Goal: Transaction & Acquisition: Subscribe to service/newsletter

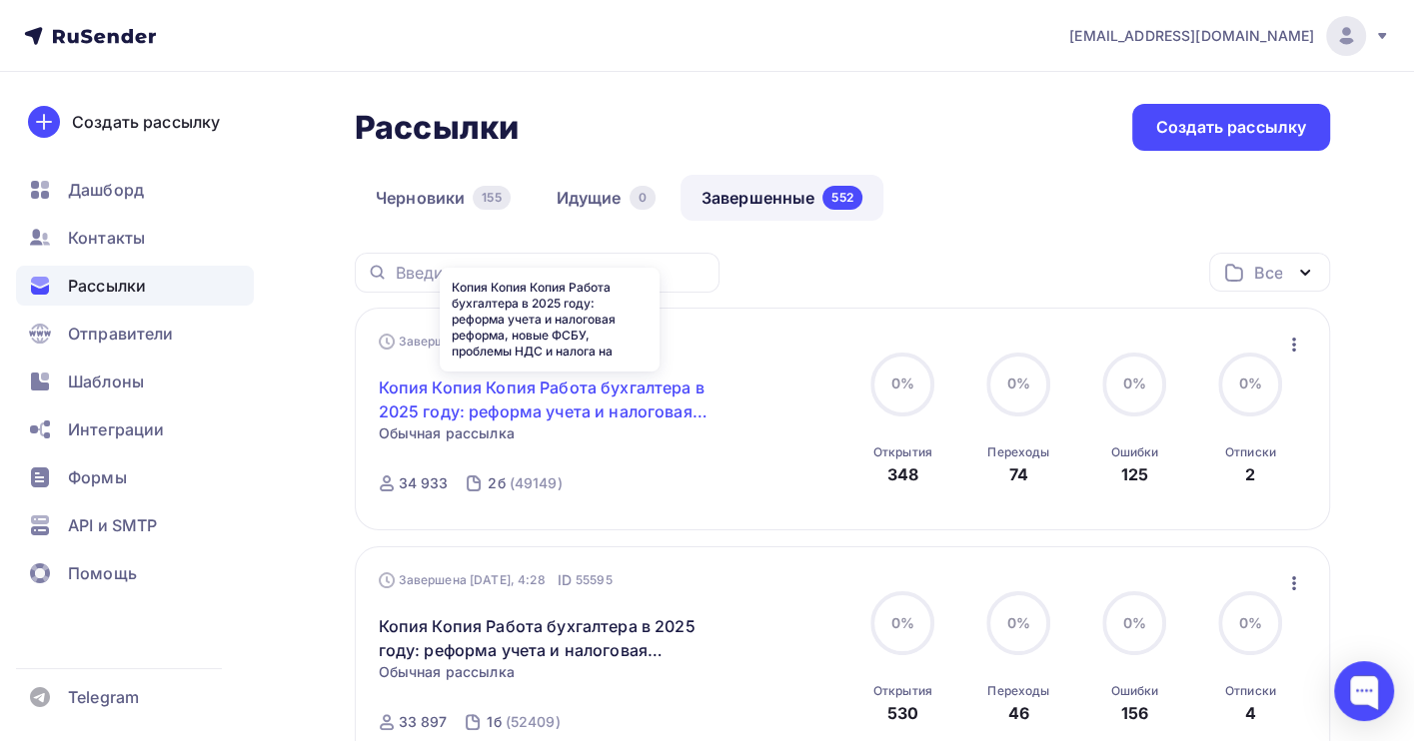
click at [526, 389] on link "Копия Копия Копия Работа бухгалтера в 2025 году: реформа учета и налоговая рефо…" at bounding box center [550, 400] width 343 height 48
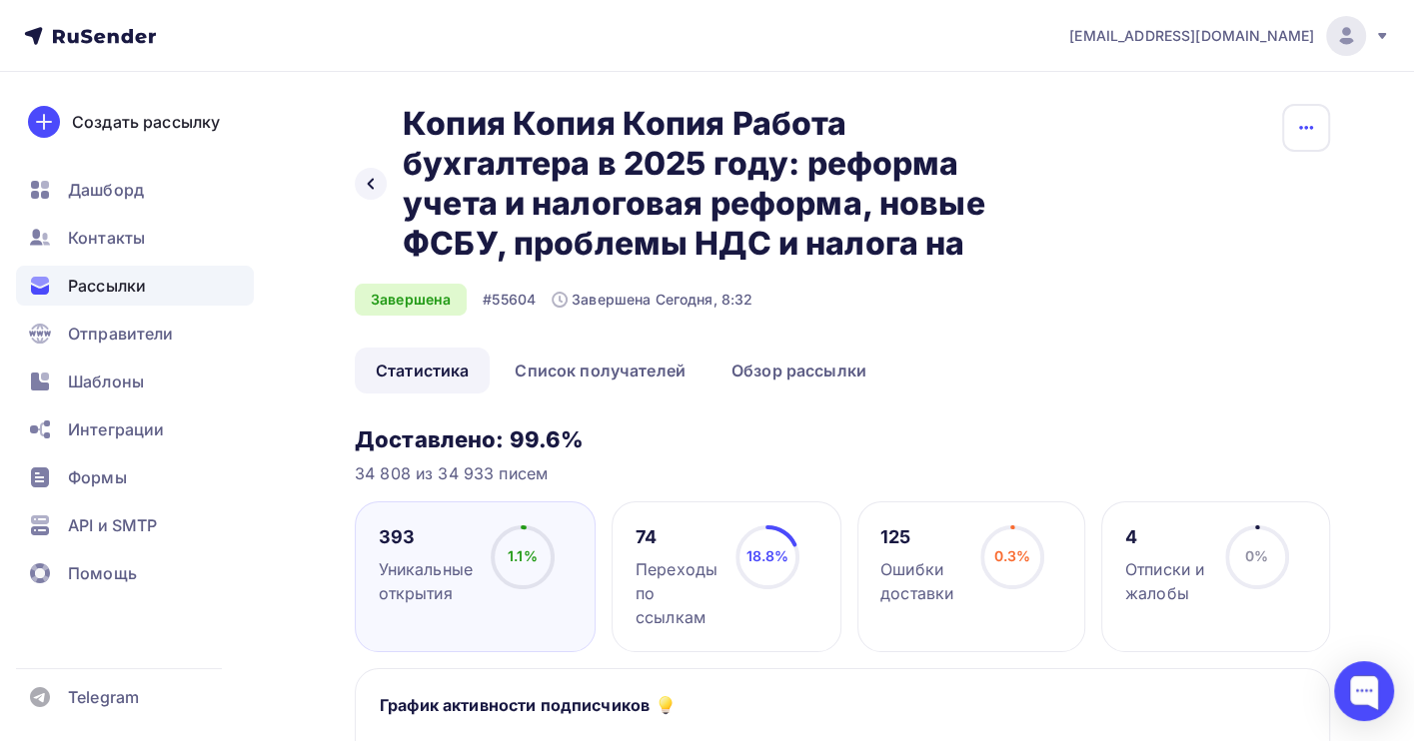
click at [1306, 130] on icon "button" at bounding box center [1306, 128] width 24 height 24
click at [1250, 190] on div "Копировать" at bounding box center [1229, 190] width 192 height 24
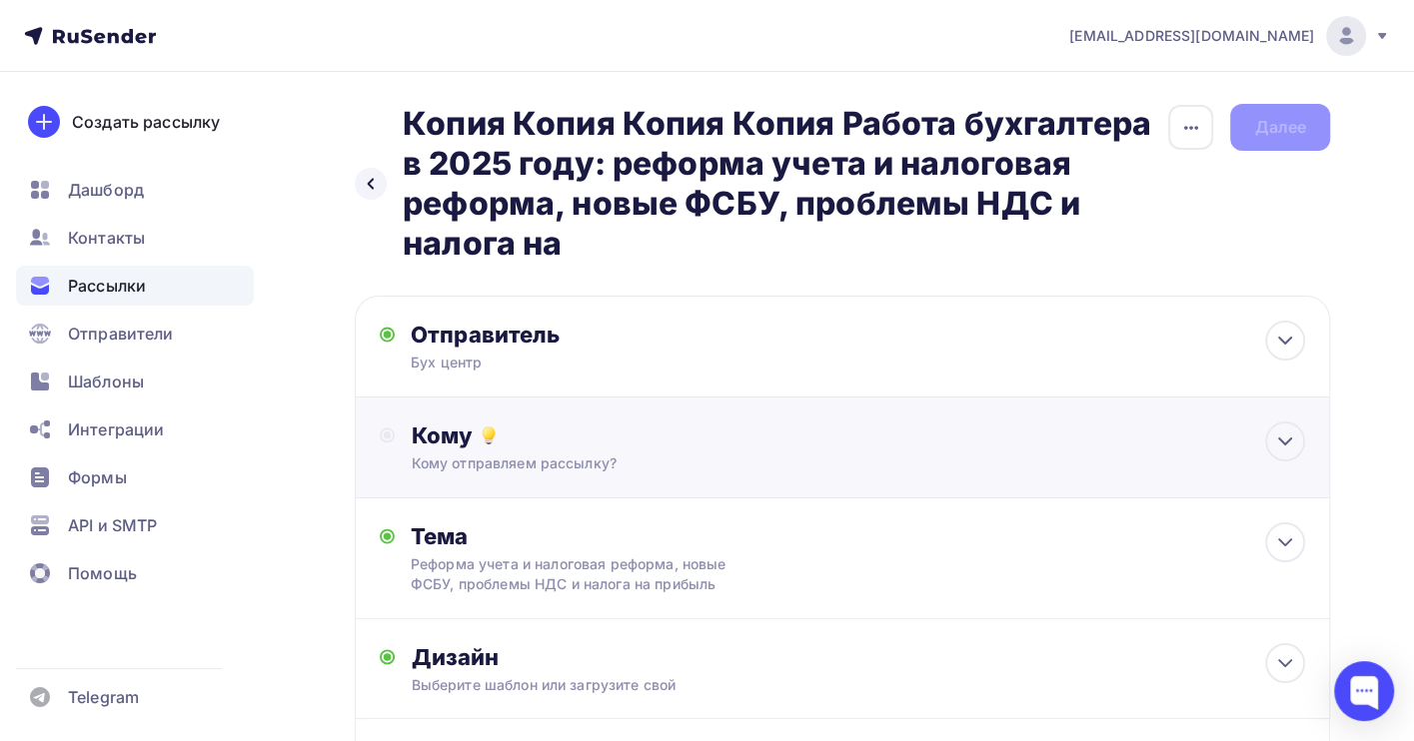
click at [624, 434] on div "Кому" at bounding box center [858, 436] width 894 height 28
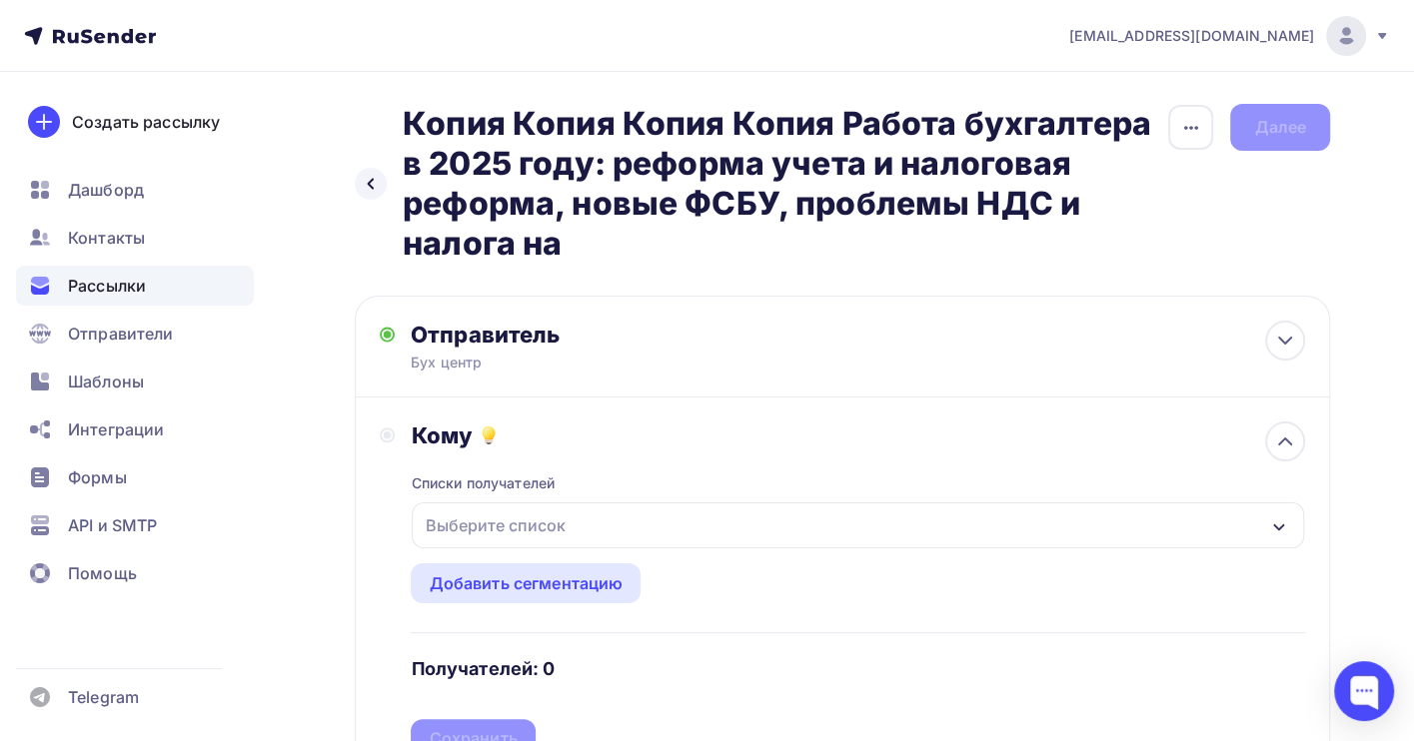
click at [582, 526] on div "Выберите список" at bounding box center [858, 526] width 892 height 46
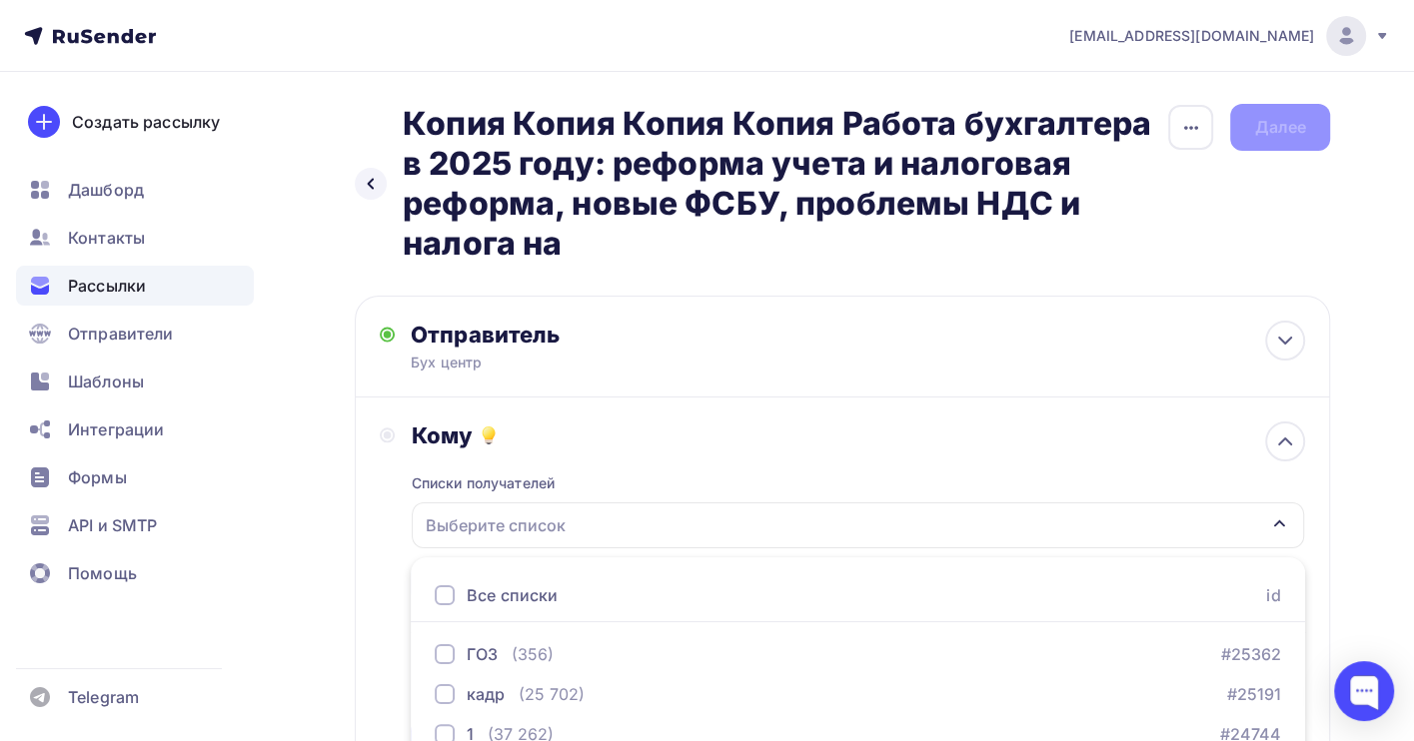
scroll to position [334, 0]
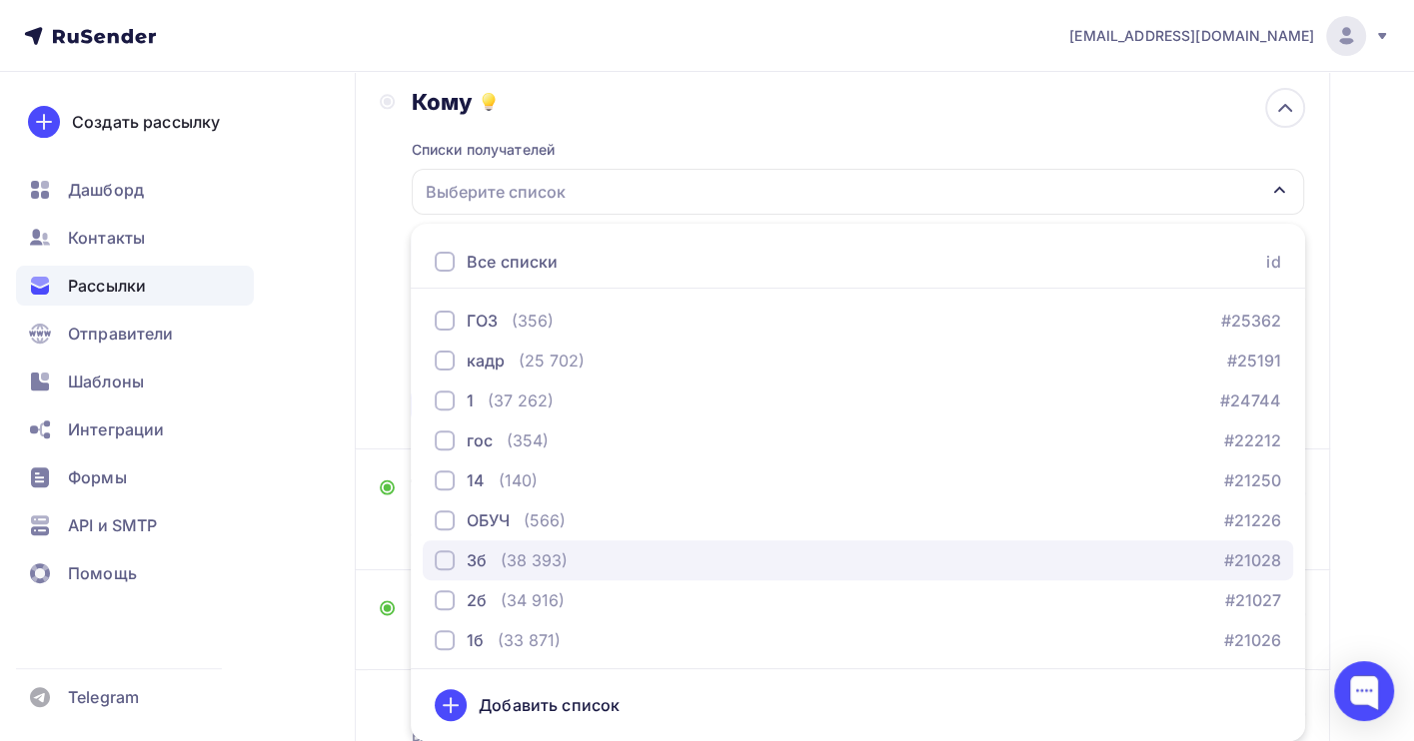
click at [568, 563] on div "3б (38 393) #21028" at bounding box center [858, 561] width 846 height 24
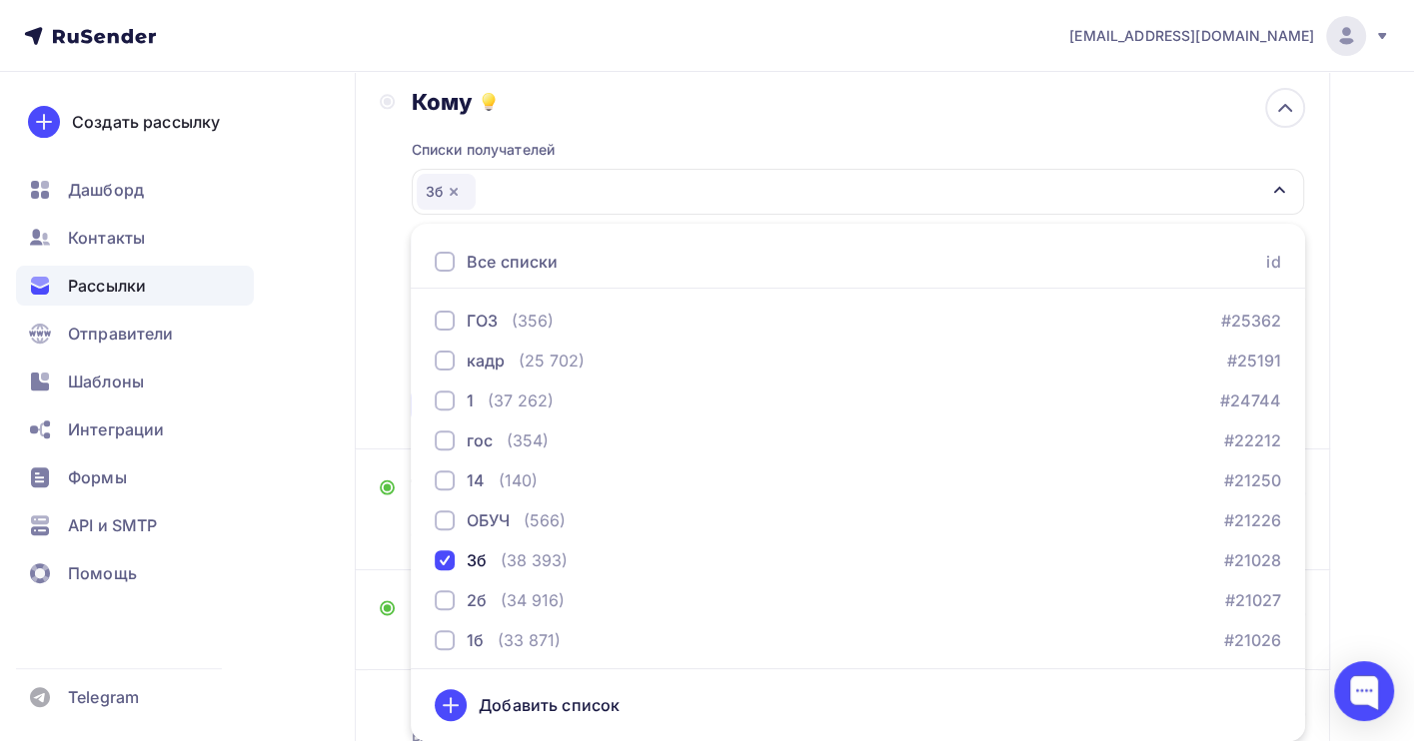
click at [1368, 396] on div "Назад Копия Копия Копия Копия Работа бухгалтера в 2025 году: реформа учета и на…" at bounding box center [707, 319] width 1414 height 1162
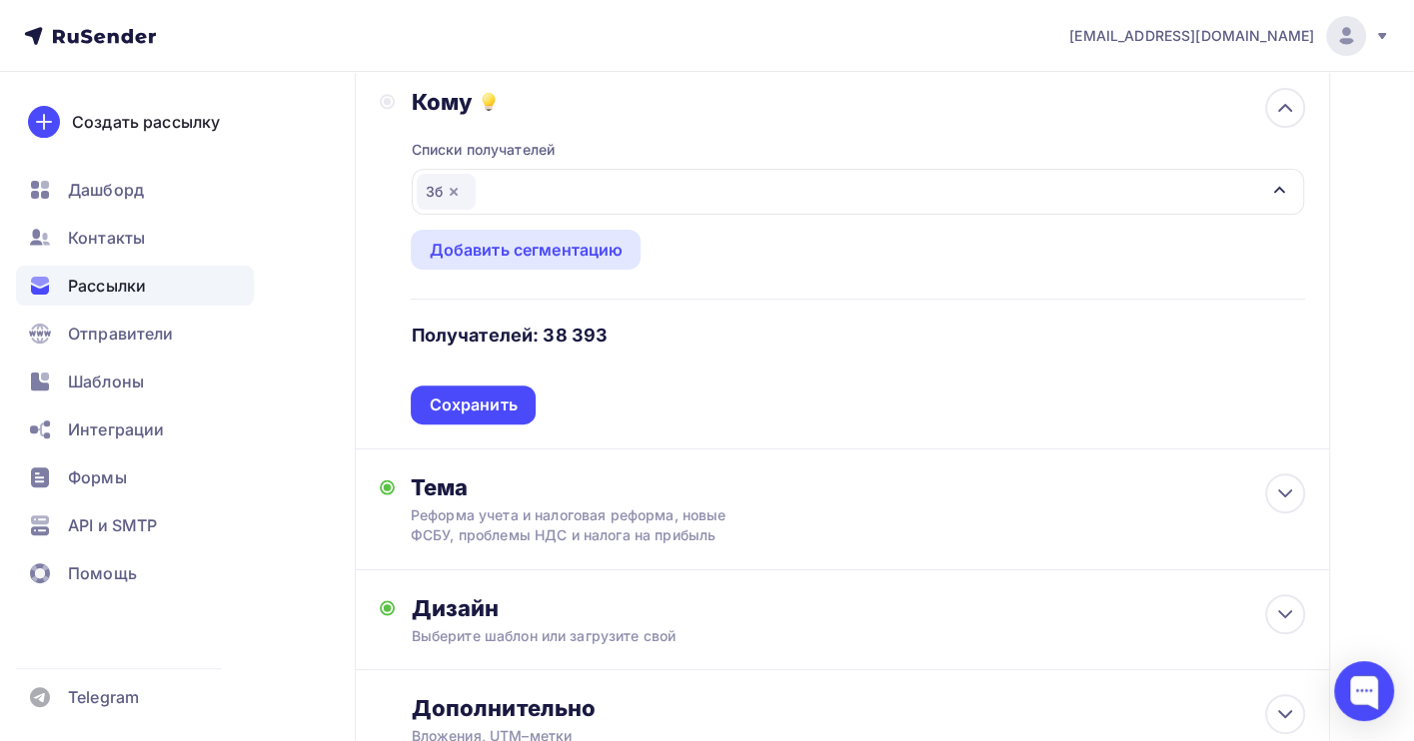
click at [478, 404] on div "Сохранить" at bounding box center [473, 405] width 88 height 23
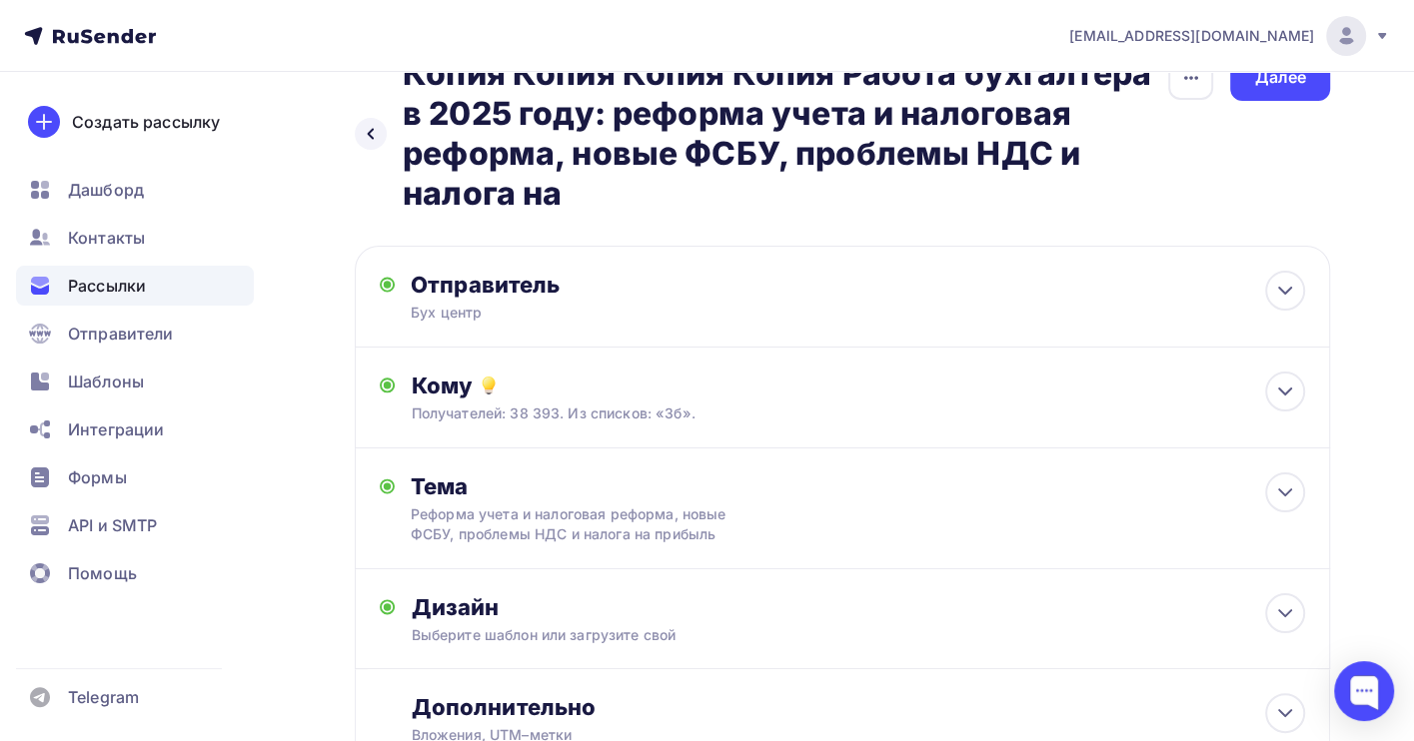
scroll to position [0, 0]
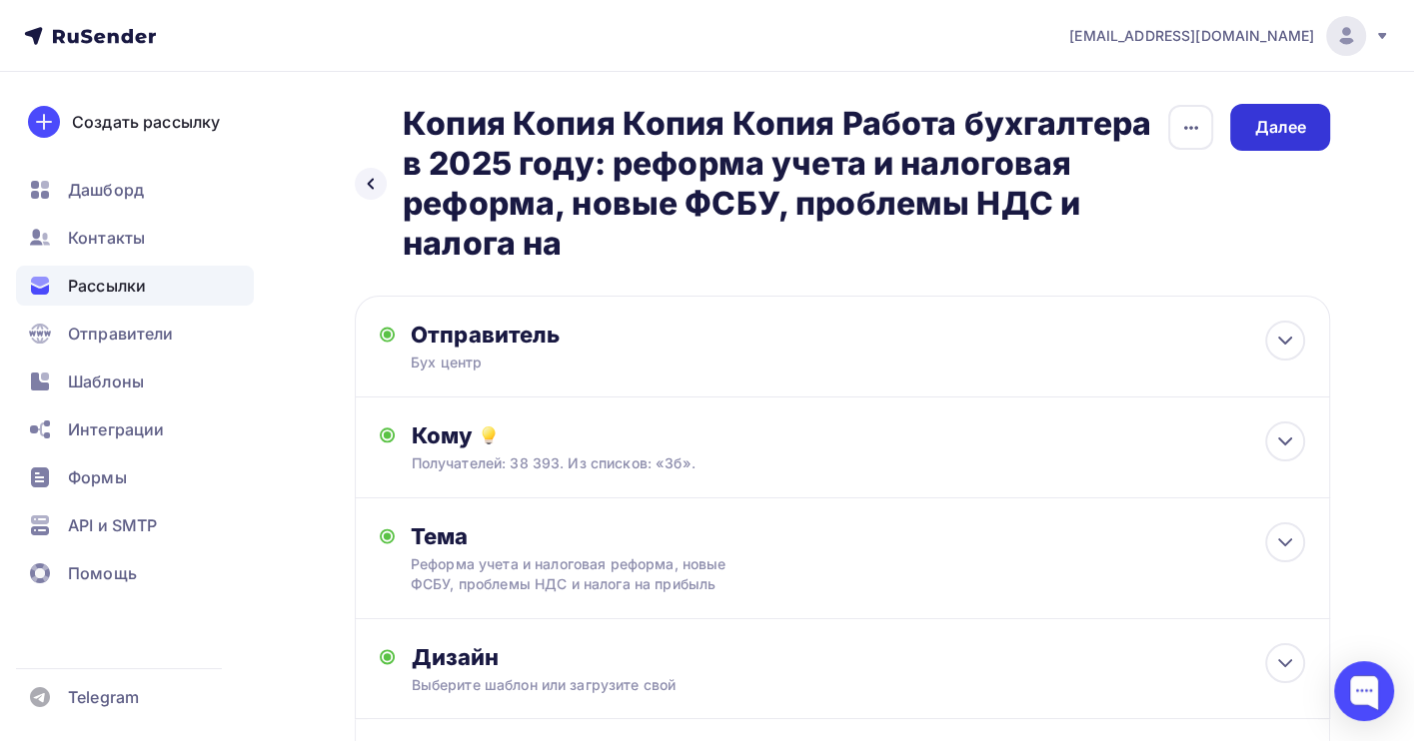
click at [1268, 122] on div "Далее" at bounding box center [1280, 127] width 52 height 23
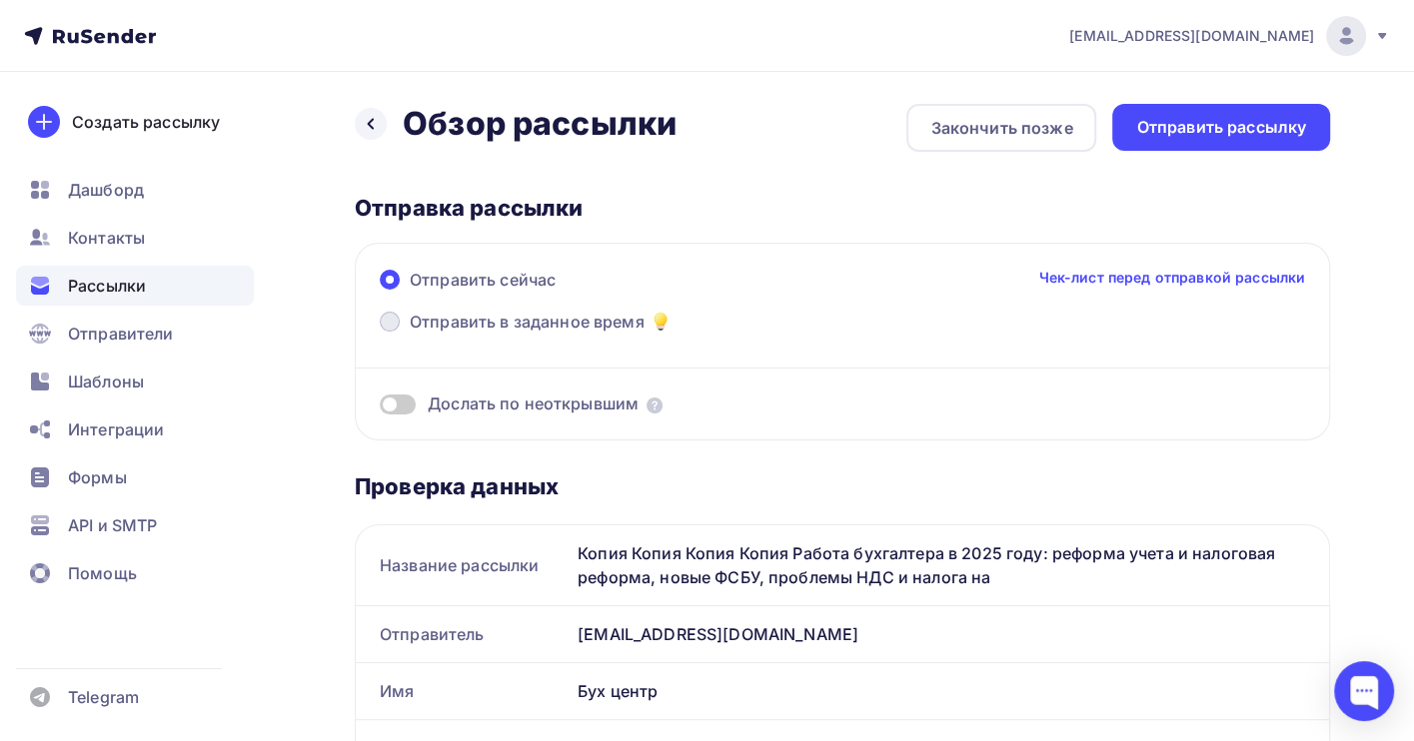
click at [558, 322] on span "Отправить в заданное время" at bounding box center [527, 322] width 235 height 24
click at [410, 334] on input "Отправить в заданное время" at bounding box center [410, 334] width 0 height 0
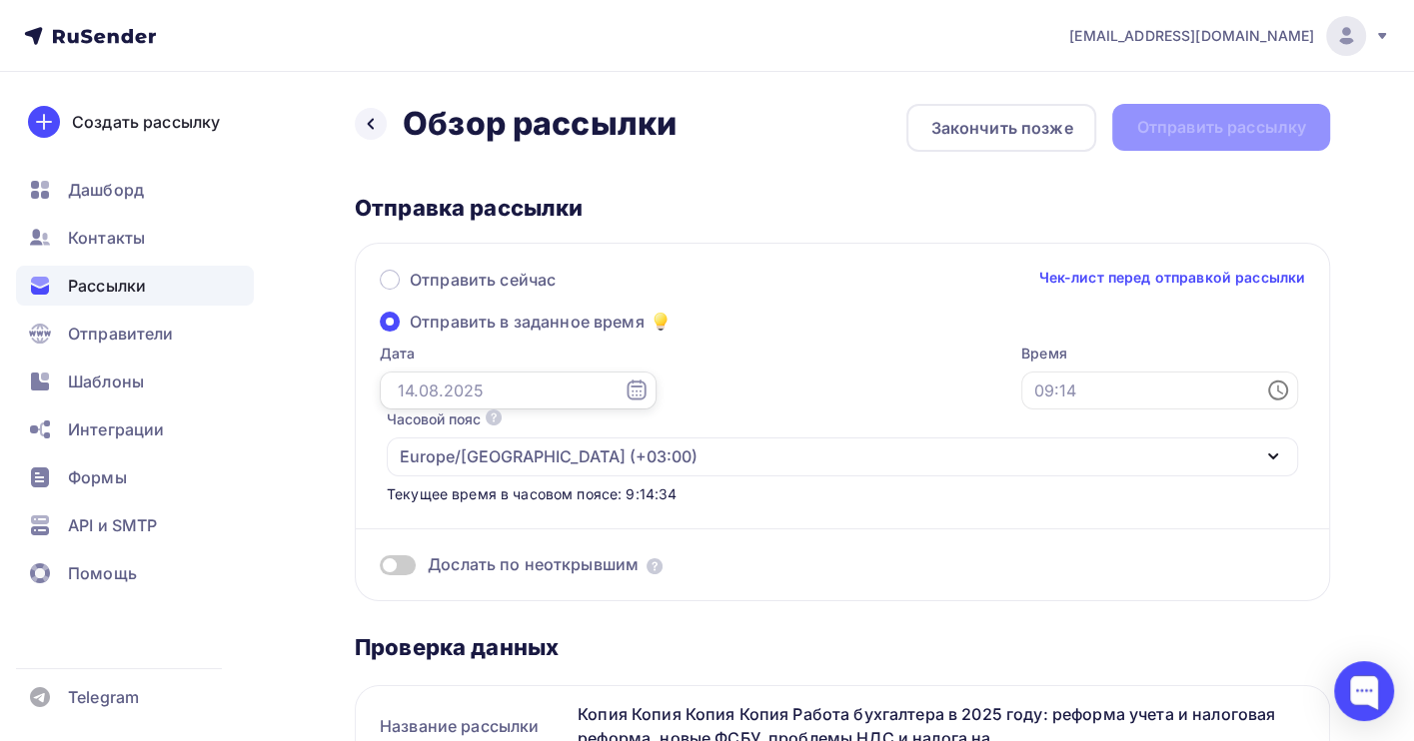
click at [458, 395] on input "text" at bounding box center [518, 391] width 277 height 38
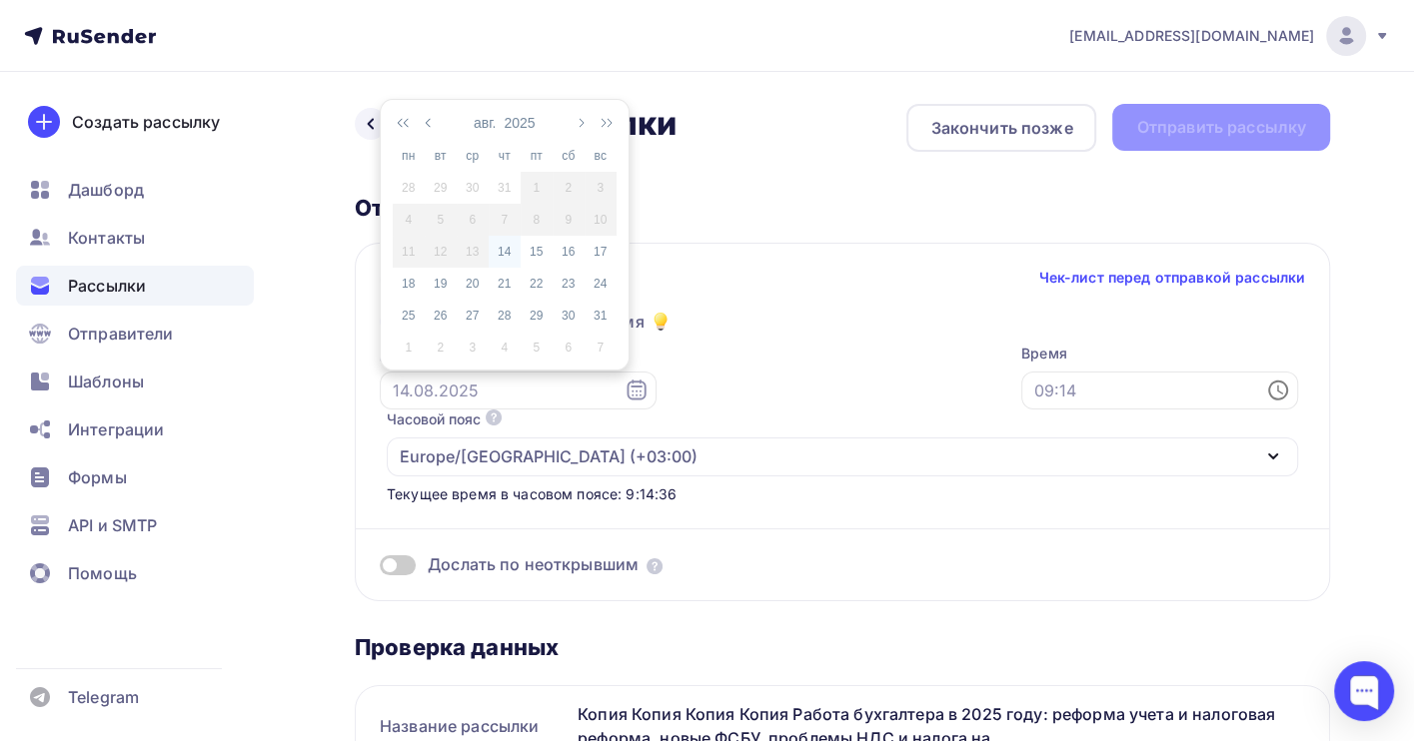
click at [507, 251] on div "14" at bounding box center [505, 252] width 32 height 18
type input "[DATE]"
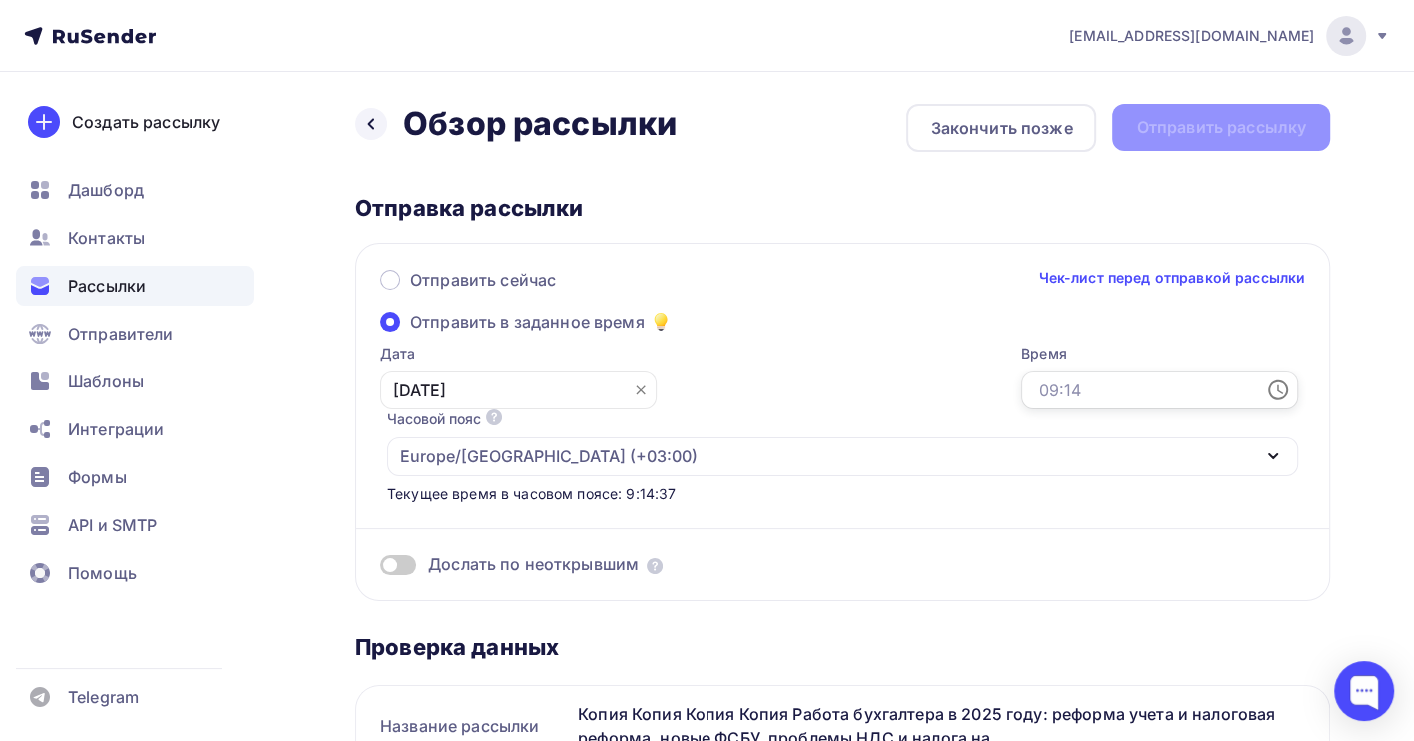
click at [1021, 384] on input "text" at bounding box center [1159, 391] width 277 height 38
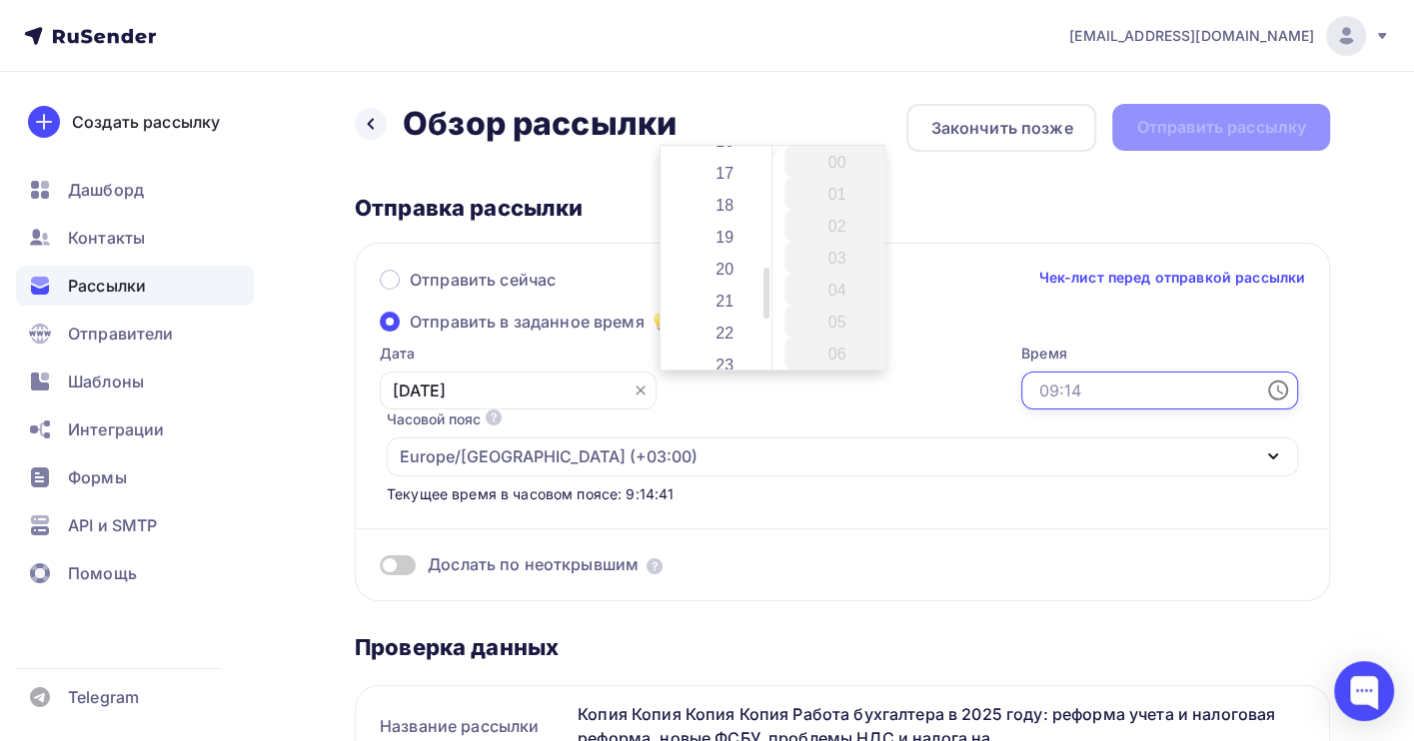
scroll to position [400, 0]
click at [728, 275] on li "12" at bounding box center [726, 280] width 108 height 32
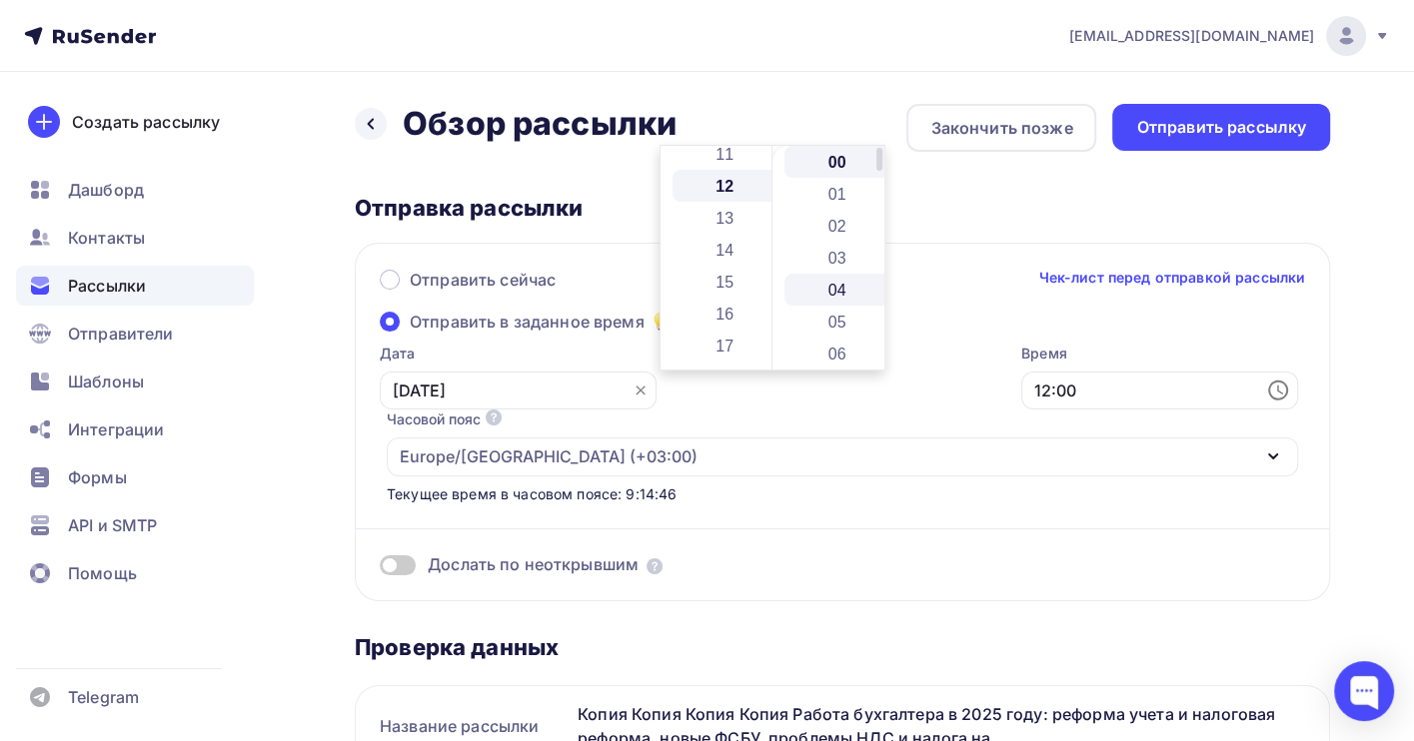
scroll to position [383, 0]
click at [823, 316] on li "05" at bounding box center [838, 322] width 108 height 32
click at [842, 321] on li "10" at bounding box center [838, 323] width 108 height 32
type input "12:10"
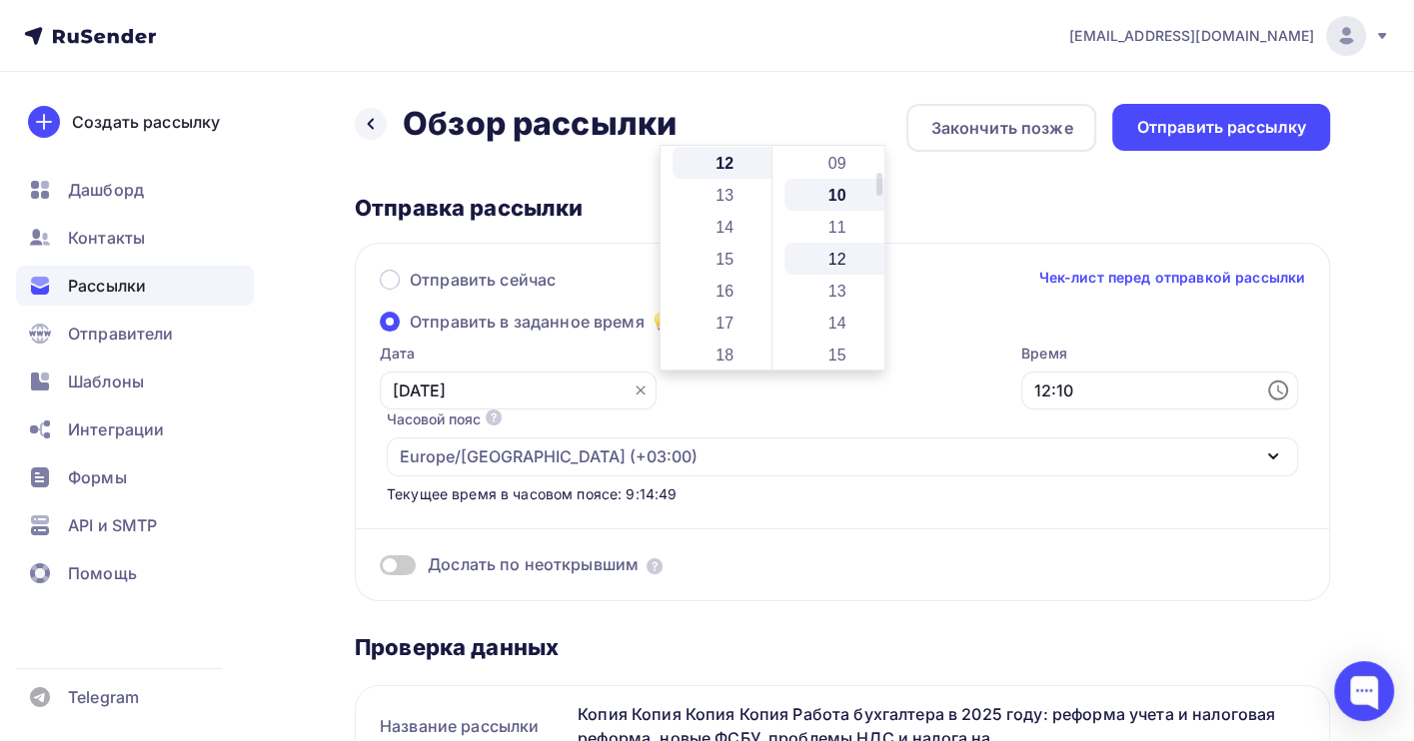
scroll to position [319, 0]
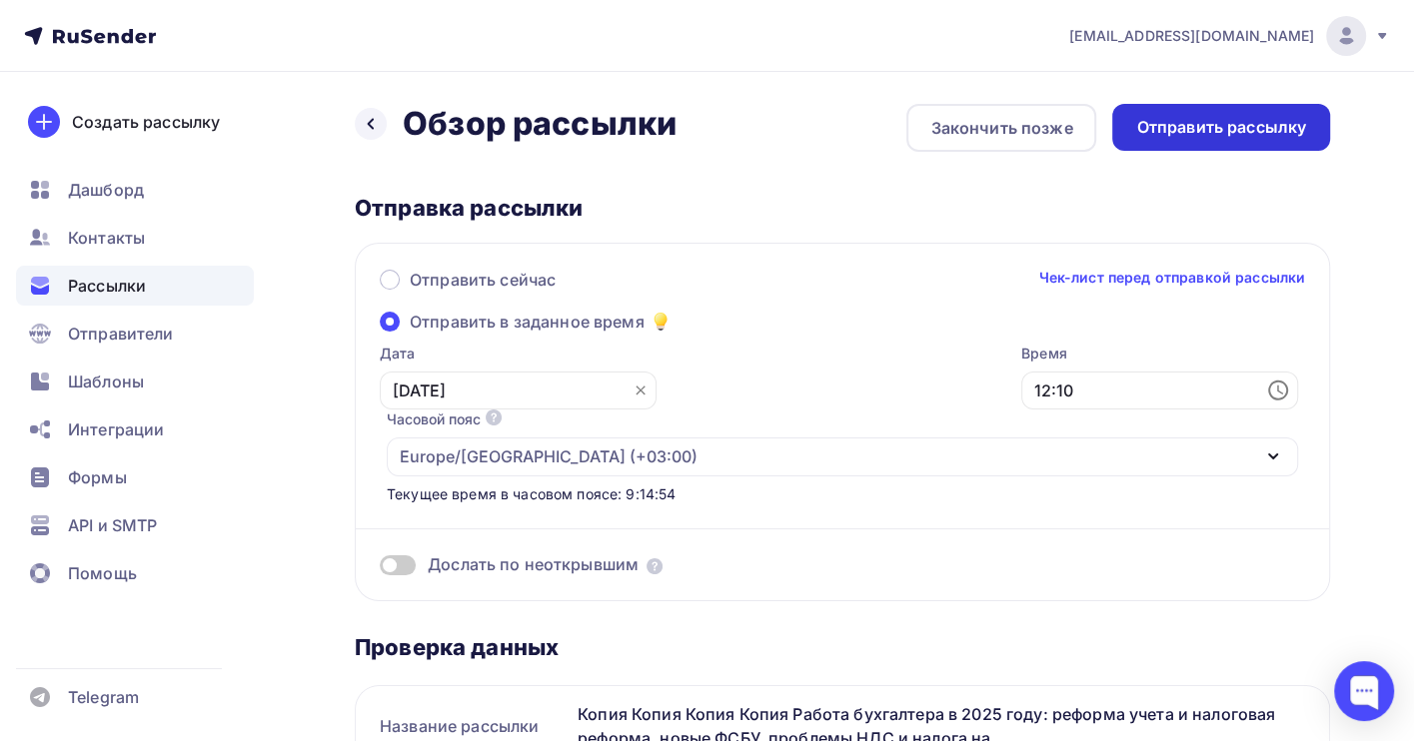
click at [1250, 126] on div "Отправить рассылку" at bounding box center [1221, 127] width 170 height 23
